Goal: Transaction & Acquisition: Purchase product/service

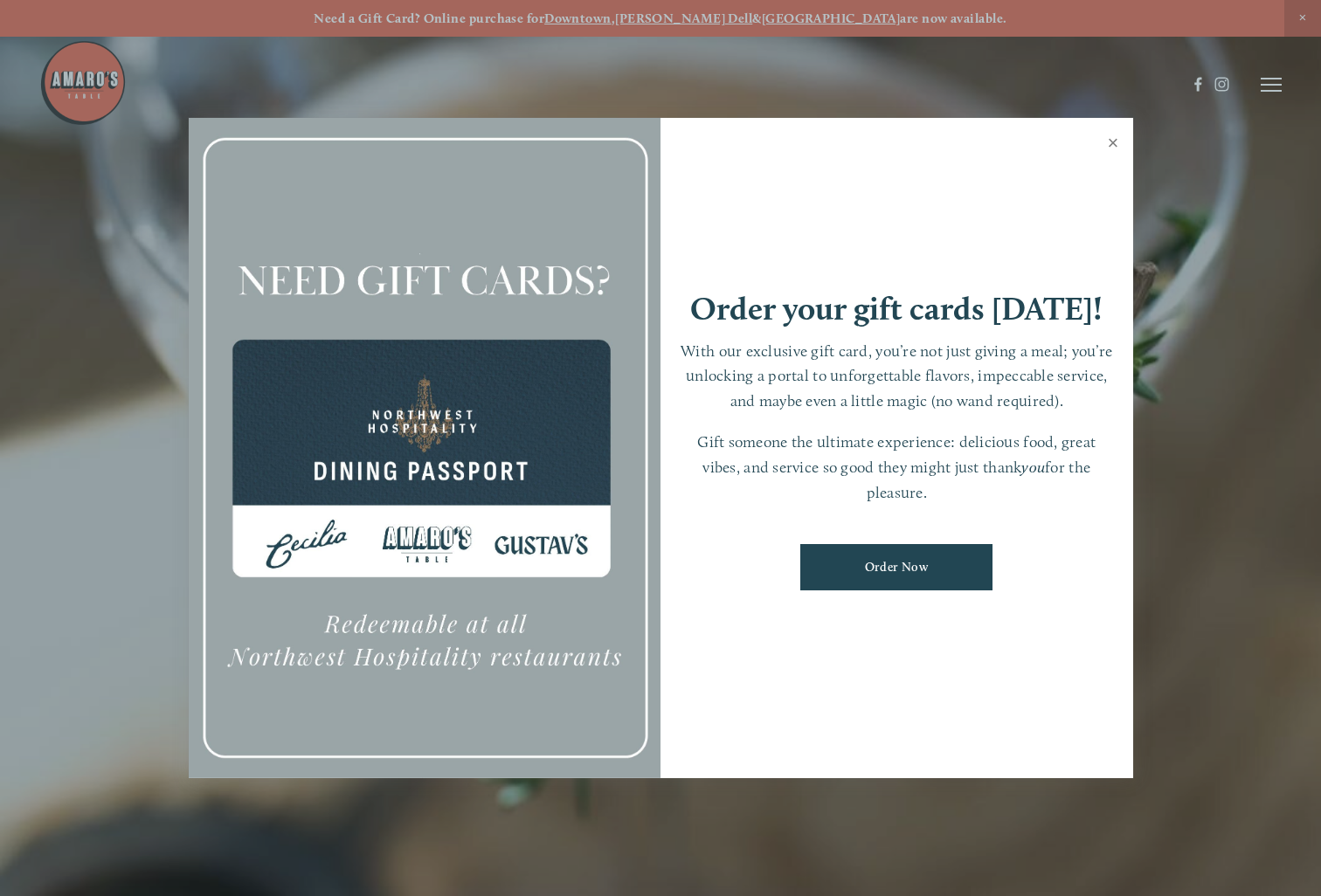
click at [1112, 141] on link "Close" at bounding box center [1114, 144] width 34 height 49
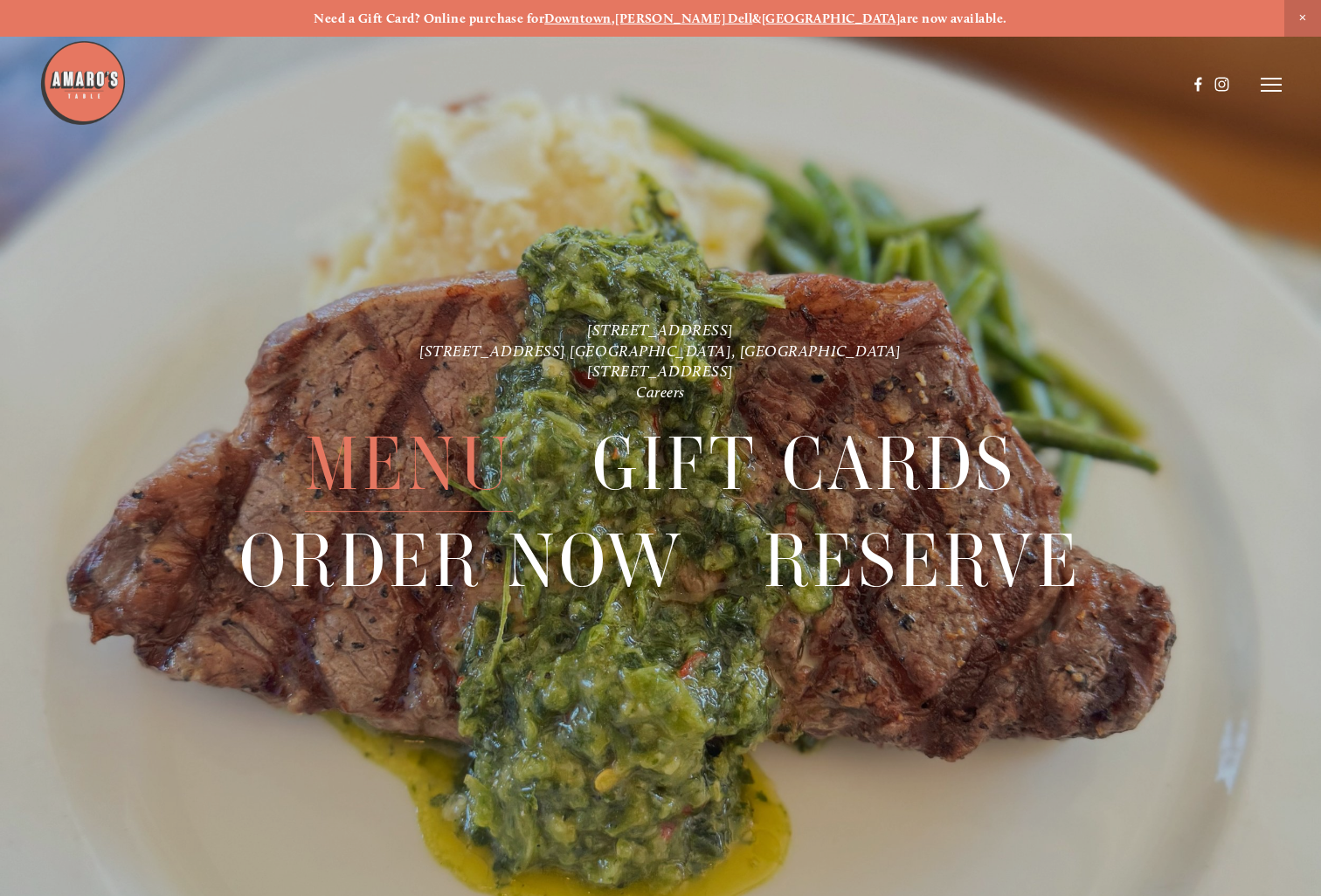
click at [436, 465] on span "Menu" at bounding box center [408, 464] width 208 height 95
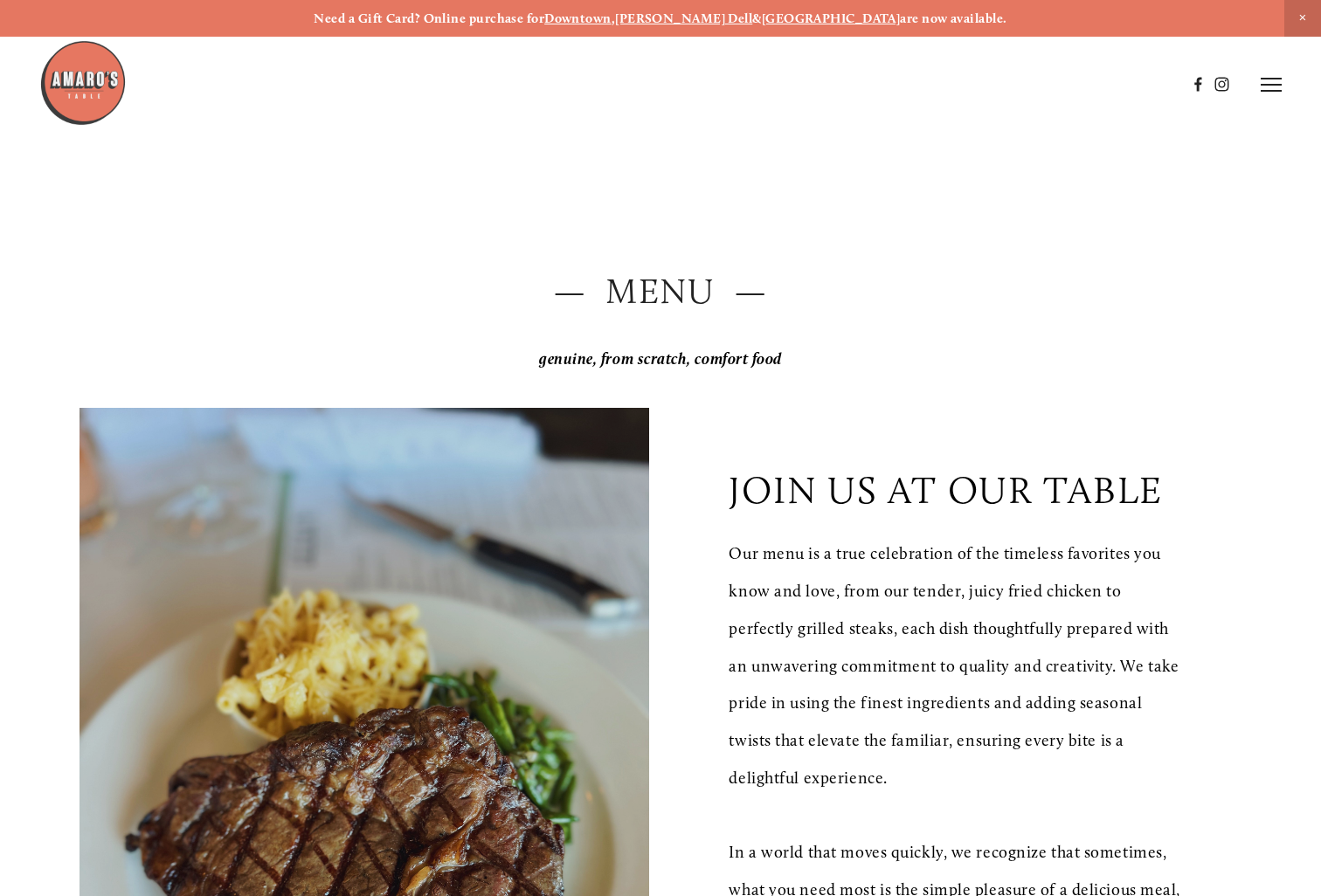
click at [717, 19] on strong "[PERSON_NAME] Dell" at bounding box center [684, 18] width 137 height 16
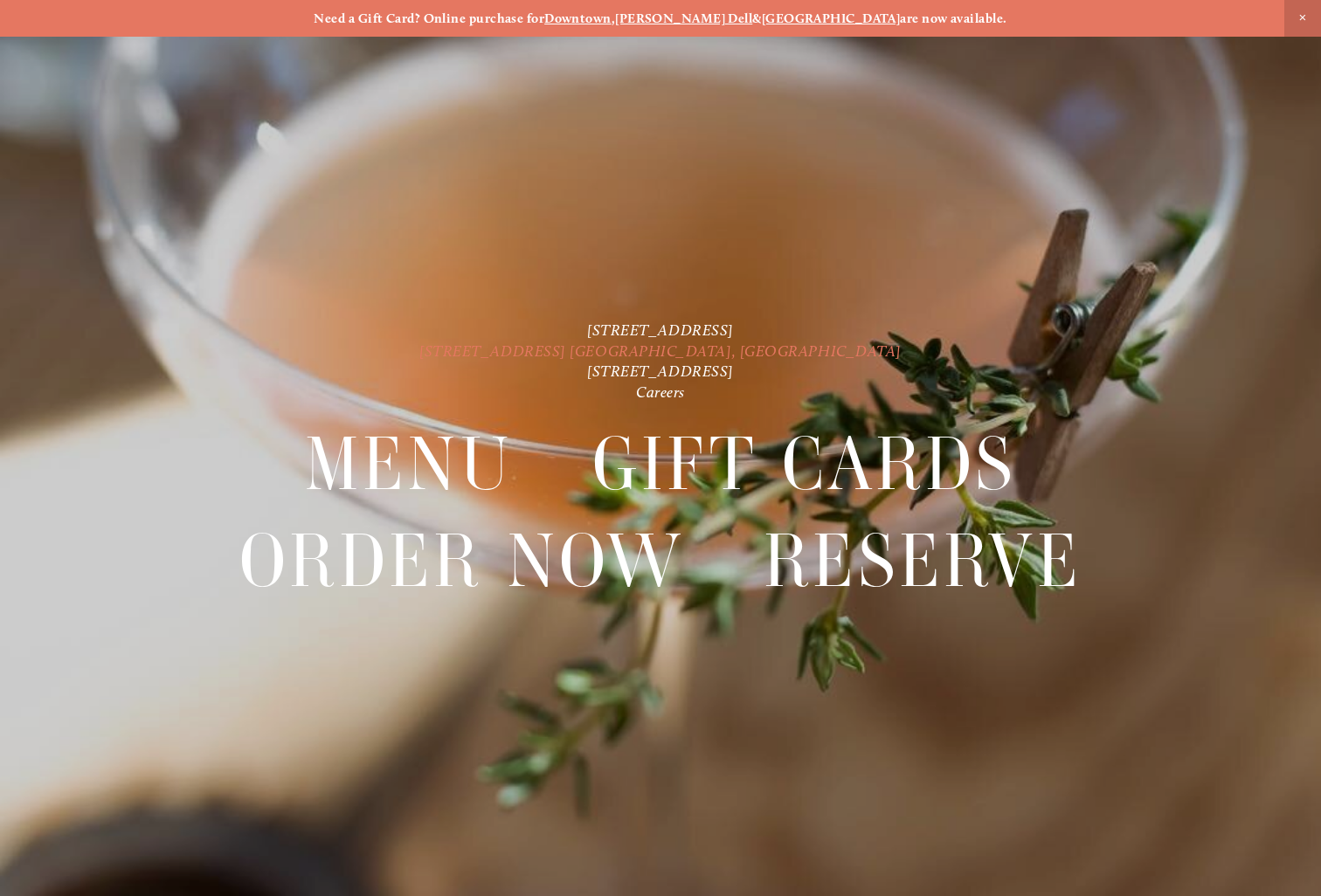
scroll to position [37, 0]
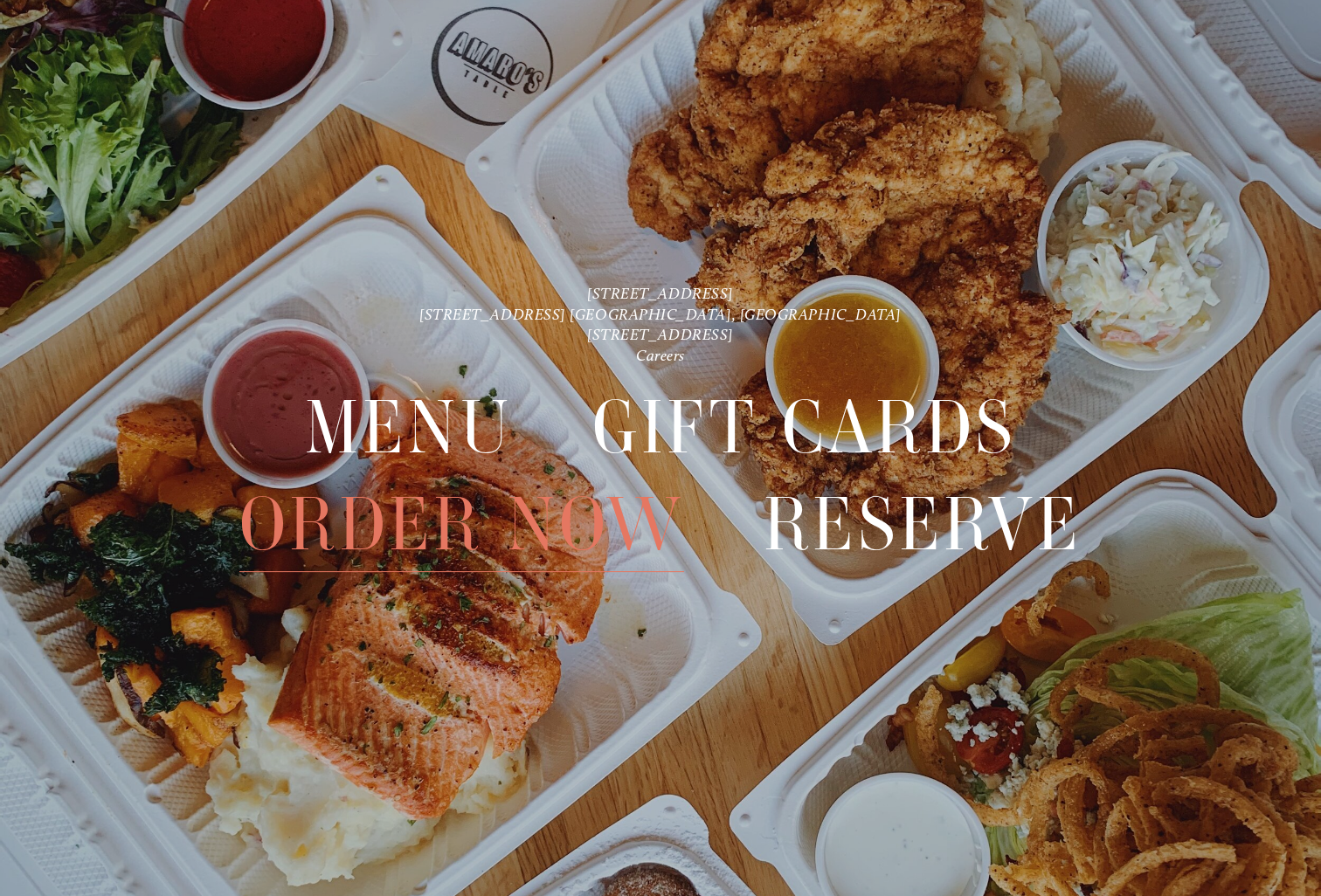
click at [376, 535] on span "Order Now" at bounding box center [462, 524] width 444 height 95
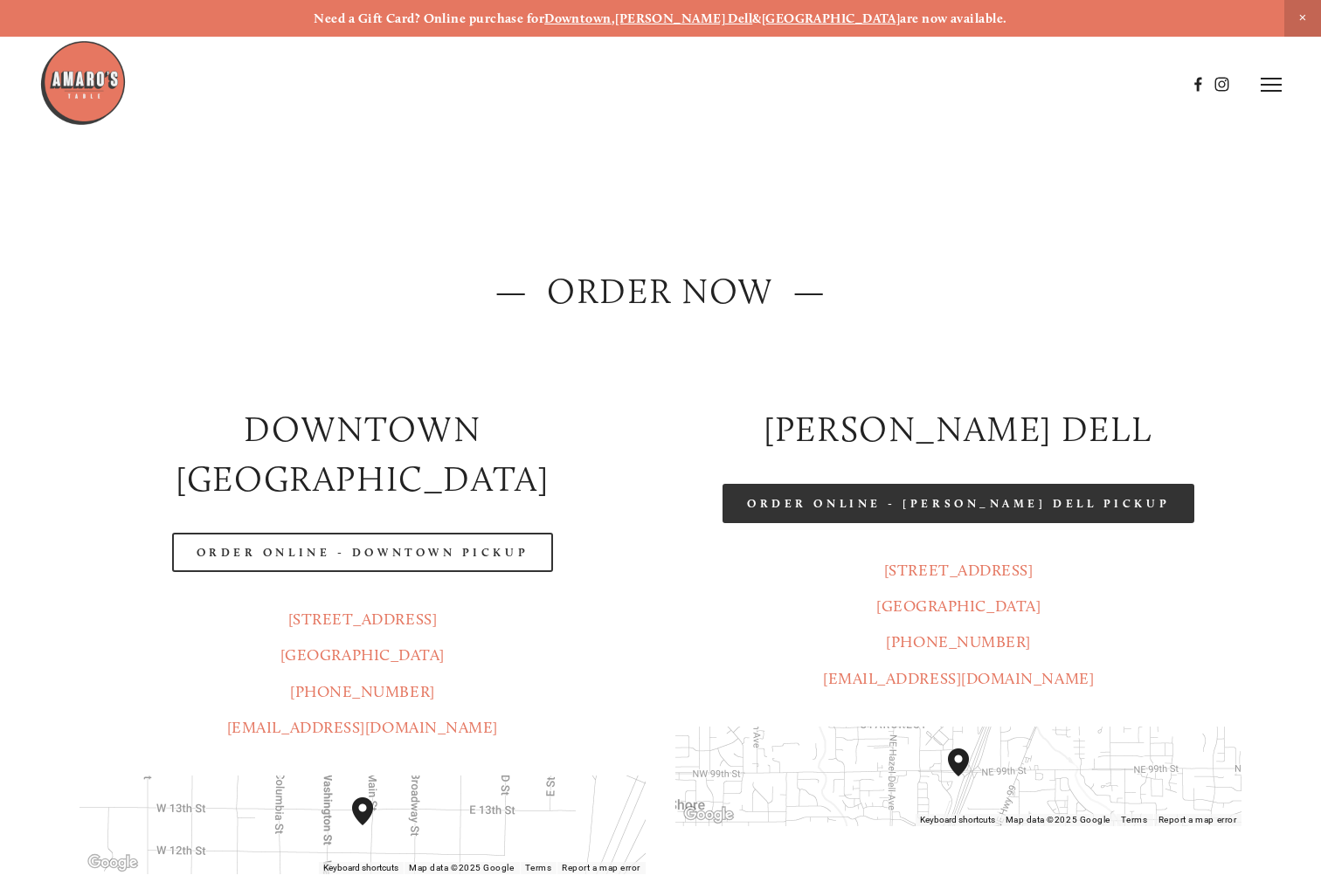
click at [908, 511] on link "Order Online - [PERSON_NAME] Dell Pickup" at bounding box center [959, 504] width 472 height 39
click at [877, 492] on link "Order Online - [PERSON_NAME] Dell Pickup" at bounding box center [959, 504] width 472 height 39
